Goal: Information Seeking & Learning: Compare options

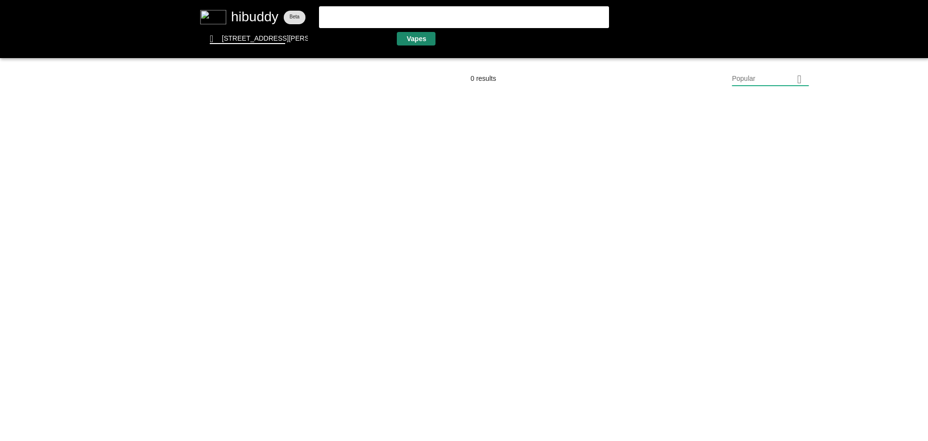
click at [412, 44] on flt-glass-pane at bounding box center [464, 220] width 928 height 441
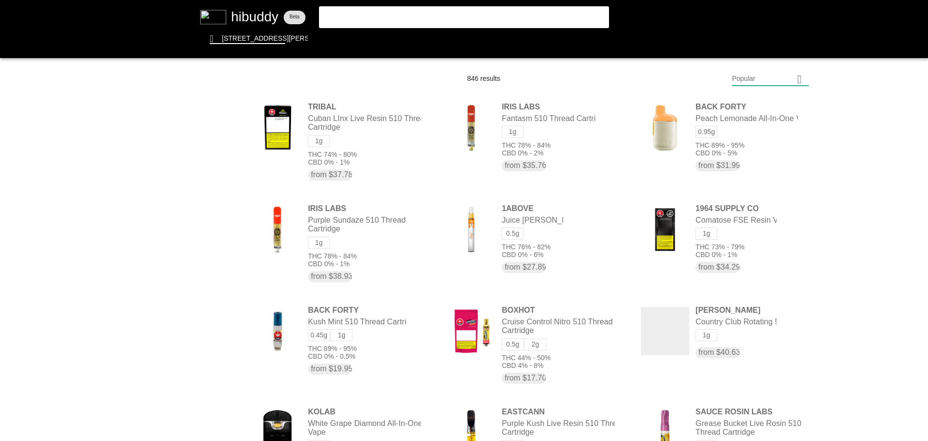
click at [757, 75] on flt-glass-pane at bounding box center [464, 220] width 928 height 441
click at [775, 336] on flt-glass-pane at bounding box center [464, 220] width 928 height 441
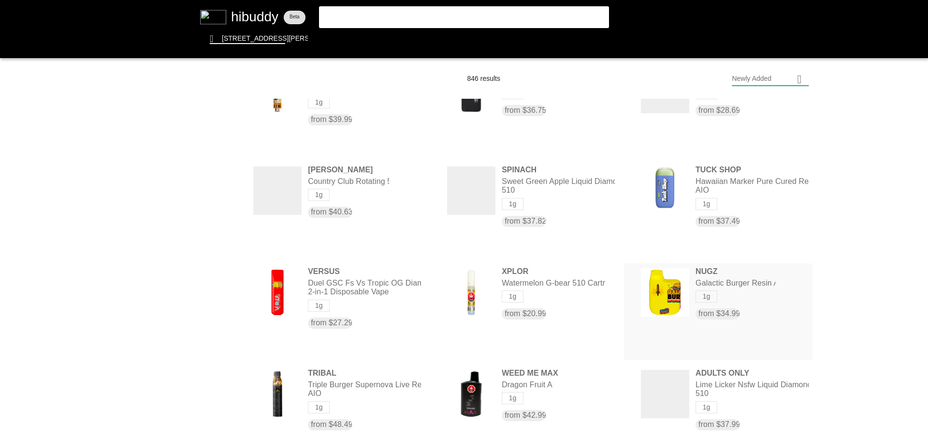
click at [745, 281] on flt-glass-pane at bounding box center [464, 220] width 928 height 441
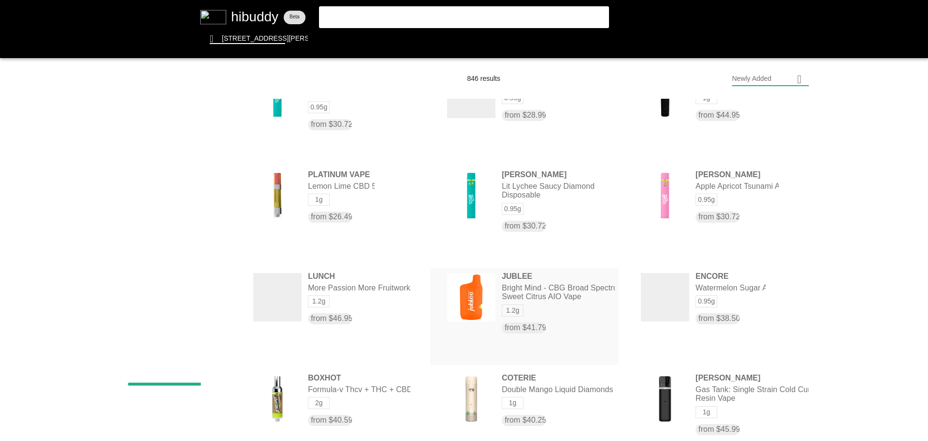
click at [535, 327] on flt-glass-pane at bounding box center [464, 220] width 928 height 441
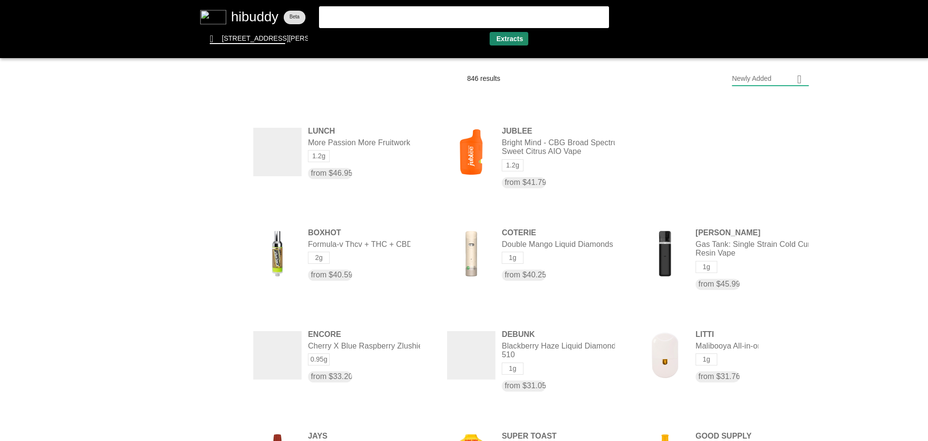
click at [525, 41] on flt-glass-pane at bounding box center [464, 220] width 928 height 441
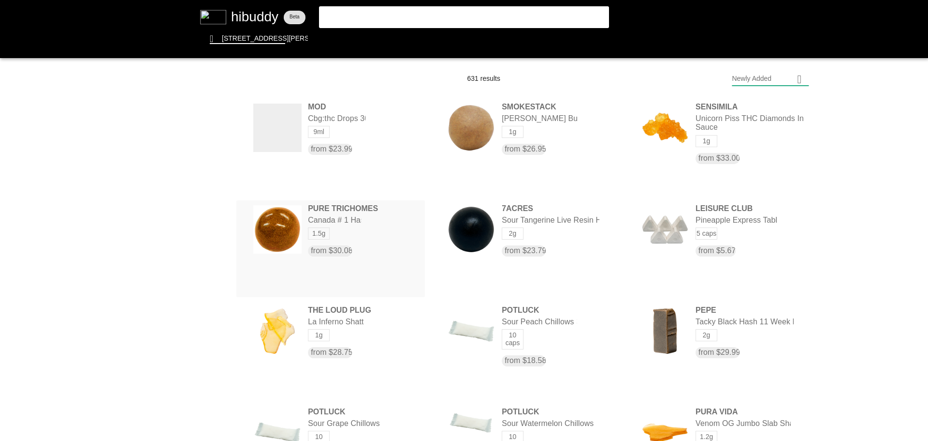
click at [350, 221] on flt-glass-pane at bounding box center [464, 220] width 928 height 441
click at [562, 38] on flt-glass-pane at bounding box center [464, 220] width 928 height 441
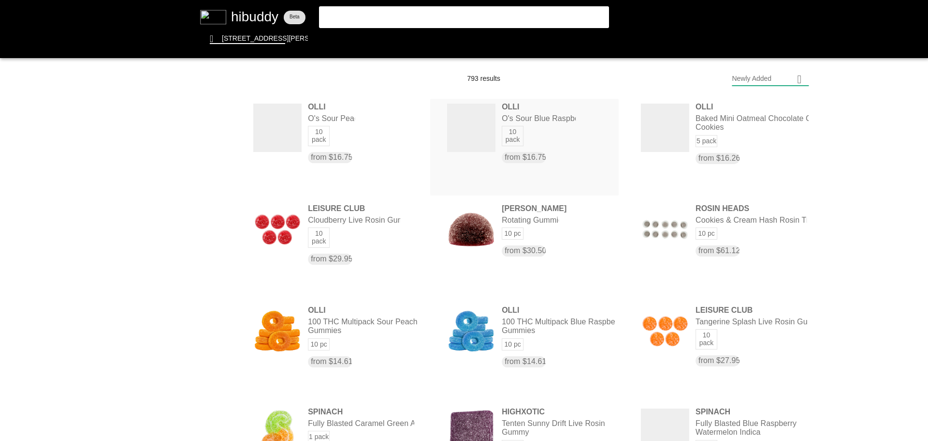
click at [549, 122] on flt-glass-pane at bounding box center [464, 220] width 928 height 441
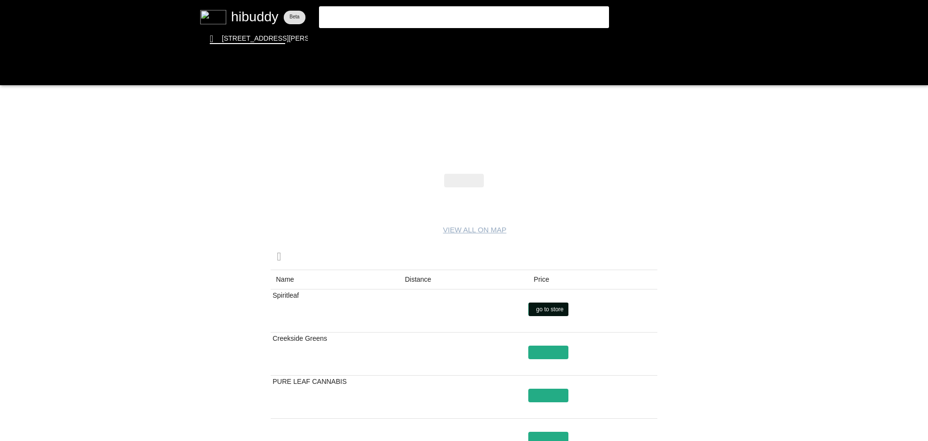
click at [546, 308] on flt-glass-pane at bounding box center [464, 220] width 928 height 441
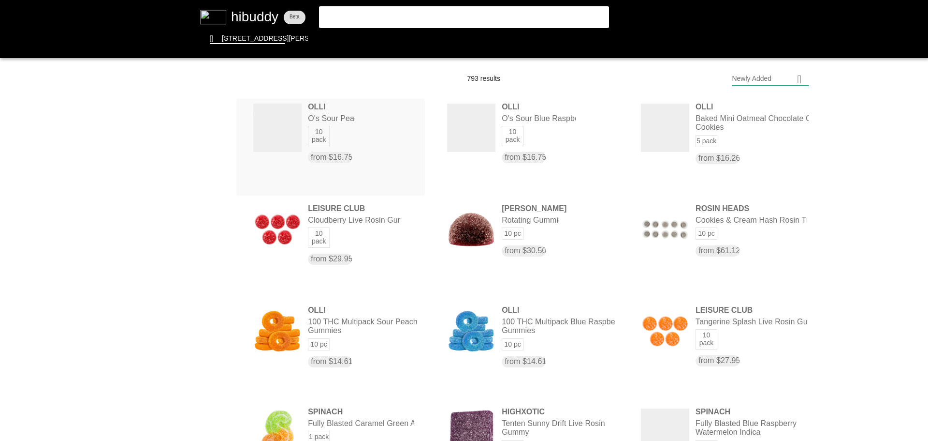
click at [276, 139] on flt-glass-pane at bounding box center [464, 220] width 928 height 441
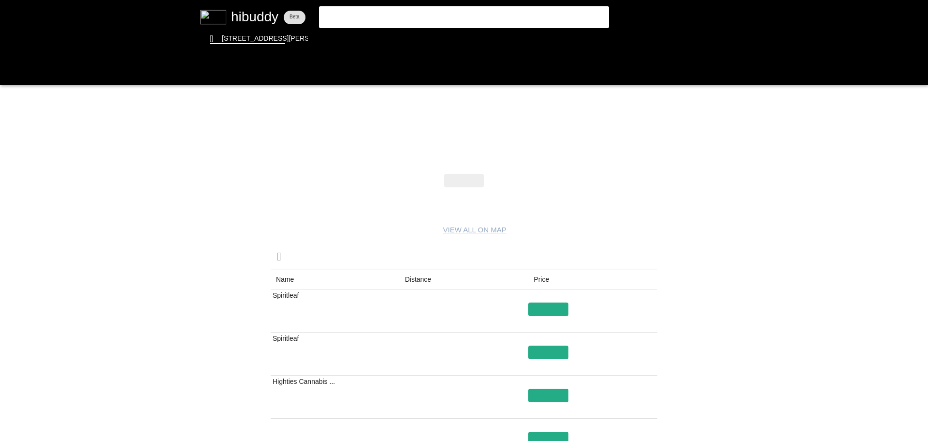
click at [556, 301] on flt-glass-pane at bounding box center [464, 220] width 928 height 441
click at [554, 303] on flt-glass-pane at bounding box center [464, 220] width 928 height 441
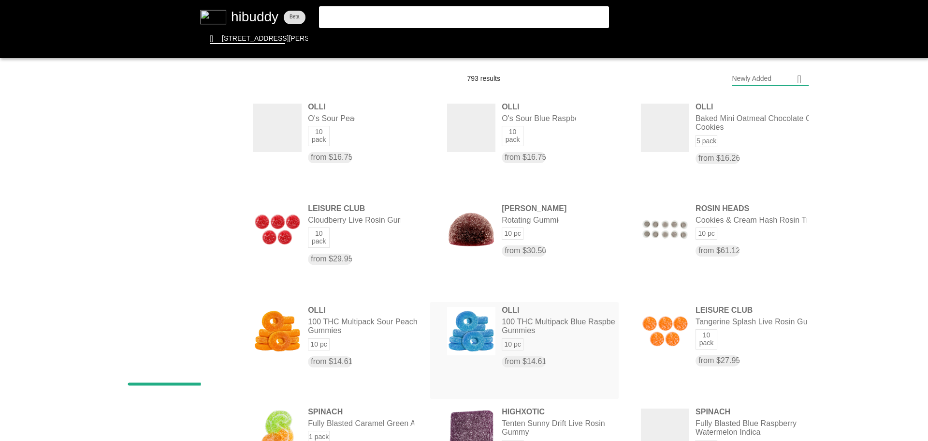
click at [504, 340] on flt-glass-pane at bounding box center [464, 220] width 928 height 441
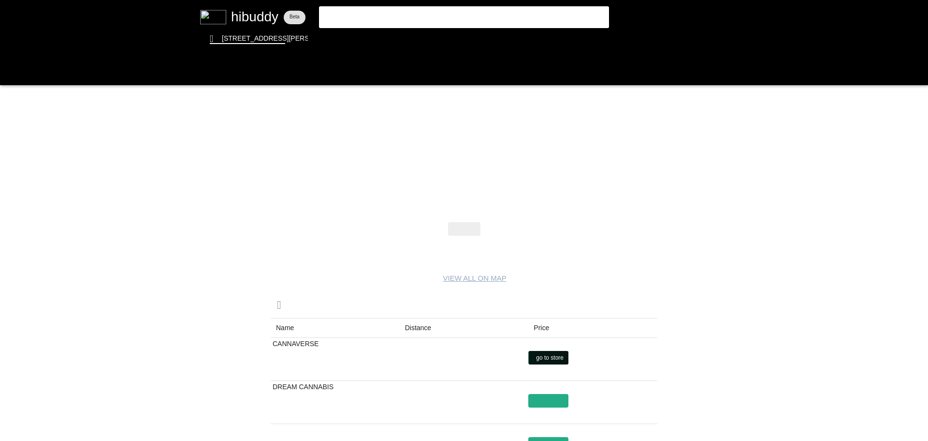
click at [553, 358] on flt-glass-pane at bounding box center [464, 220] width 928 height 441
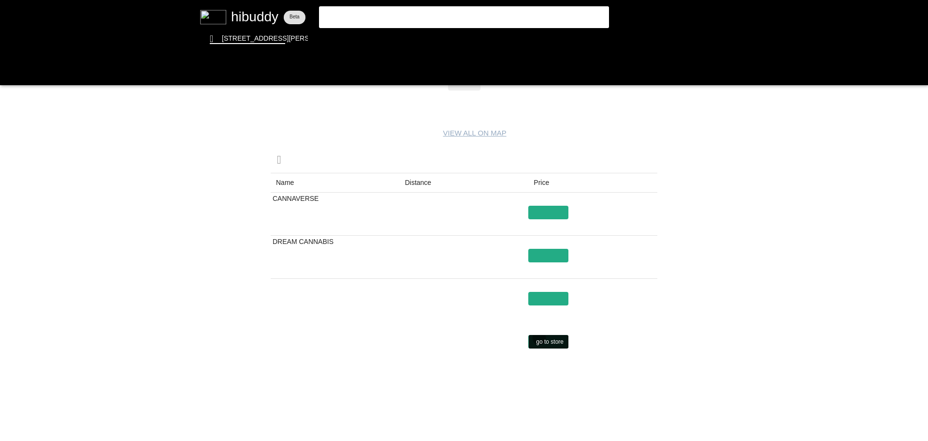
click at [539, 338] on flt-glass-pane at bounding box center [464, 220] width 928 height 441
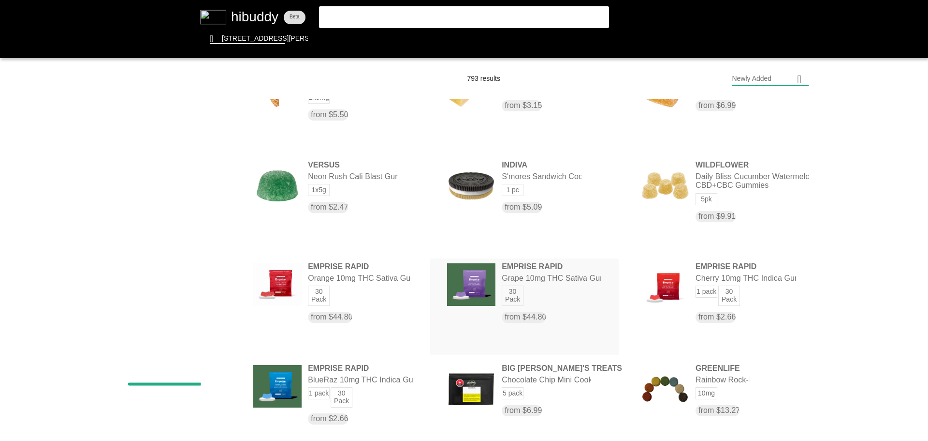
click at [536, 267] on flt-glass-pane at bounding box center [464, 220] width 928 height 441
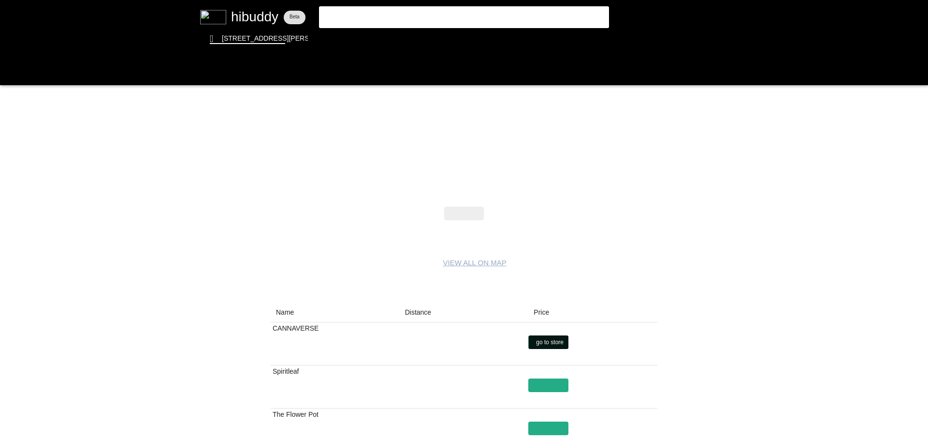
click at [556, 342] on flt-glass-pane at bounding box center [464, 220] width 928 height 441
click at [545, 379] on flt-glass-pane at bounding box center [464, 220] width 928 height 441
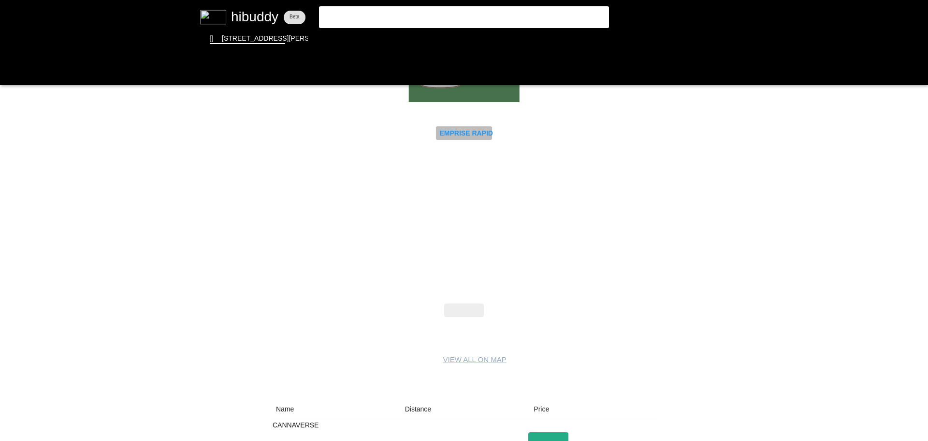
click at [460, 134] on flt-glass-pane at bounding box center [464, 220] width 928 height 441
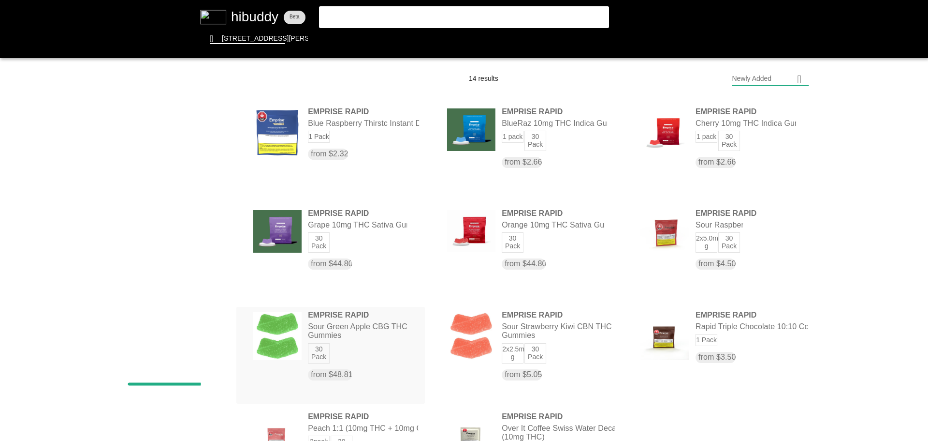
click at [343, 326] on flt-glass-pane at bounding box center [464, 220] width 928 height 441
click at [519, 315] on flt-glass-pane at bounding box center [464, 220] width 928 height 441
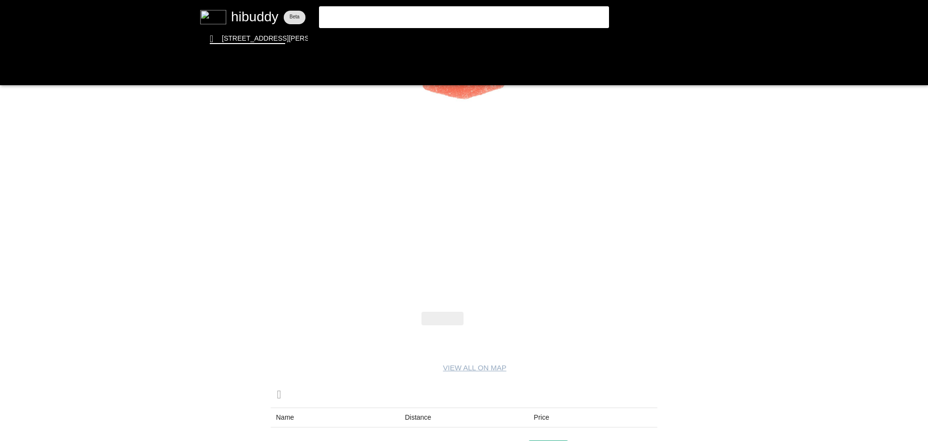
click at [483, 327] on flt-glass-pane at bounding box center [464, 220] width 928 height 441
click at [486, 319] on flt-glass-pane at bounding box center [464, 220] width 928 height 441
